Goal: Use online tool/utility: Use online tool/utility

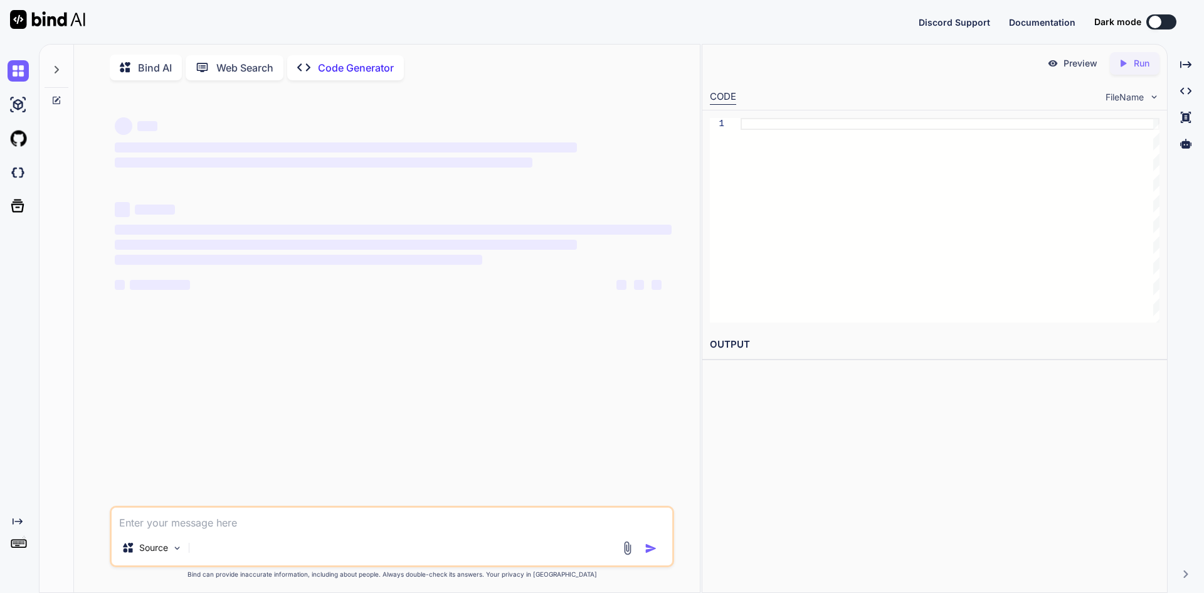
type textarea "x"
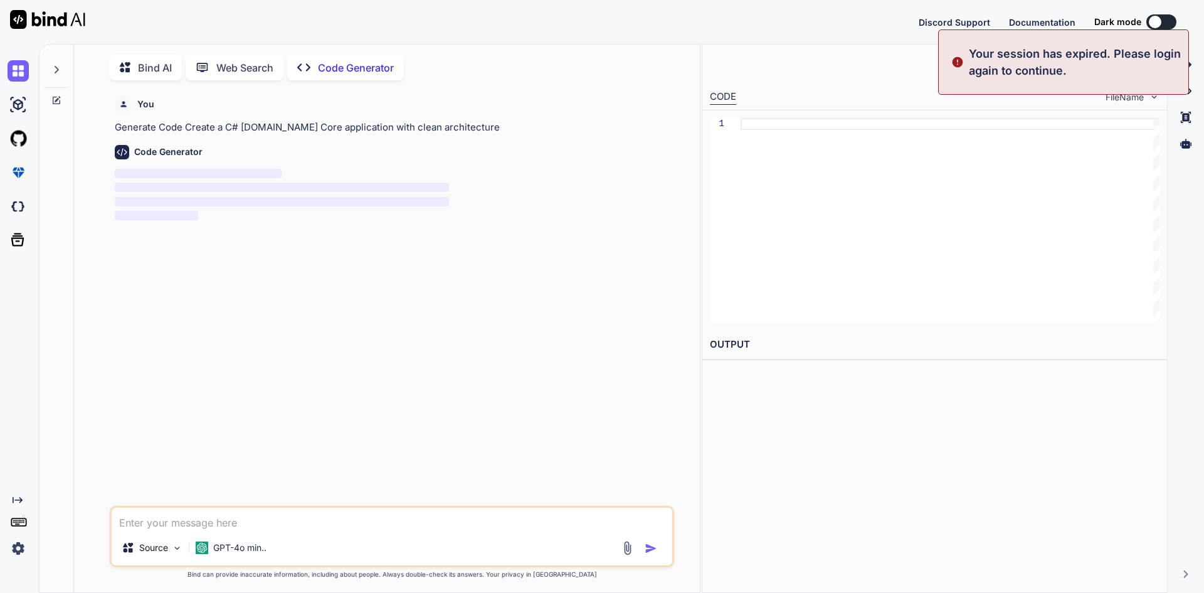
scroll to position [5, 0]
